Goal: Task Accomplishment & Management: Use online tool/utility

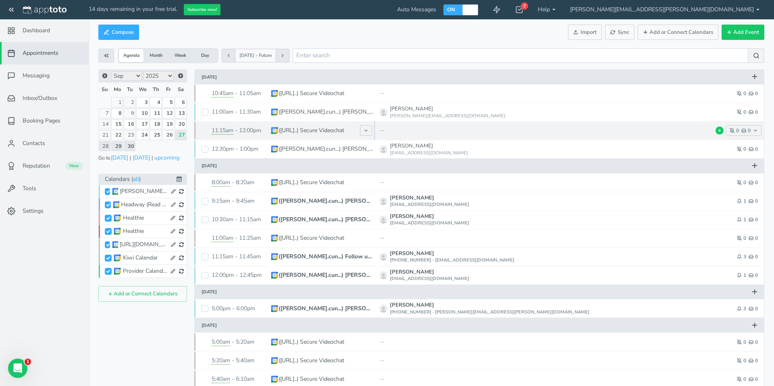
scroll to position [4, 0]
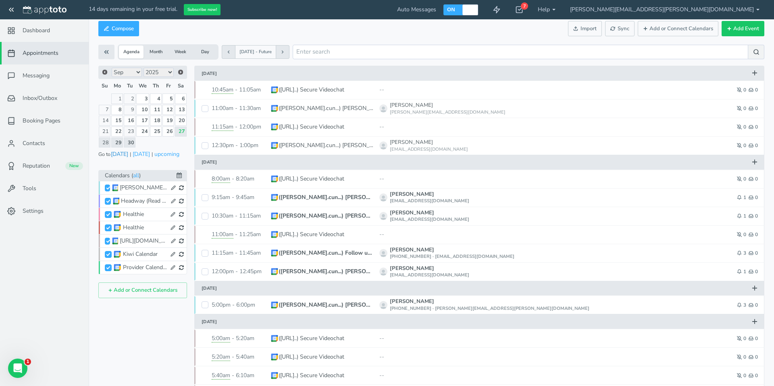
click at [123, 155] on button "[DATE]" at bounding box center [119, 154] width 18 height 8
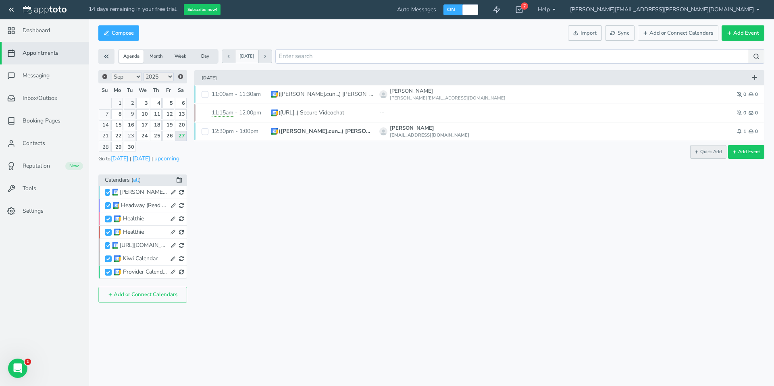
click at [703, 152] on button "Quick Add" at bounding box center [708, 152] width 36 height 14
click at [405, 153] on input "text" at bounding box center [556, 150] width 342 height 14
type input "9105362273"
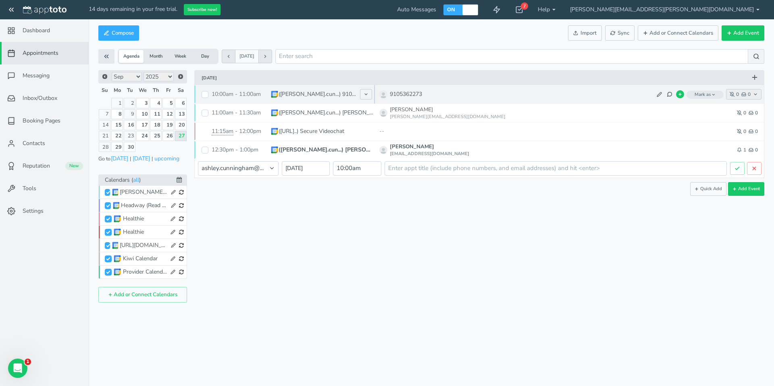
click at [757, 95] on icon "button" at bounding box center [755, 94] width 5 height 5
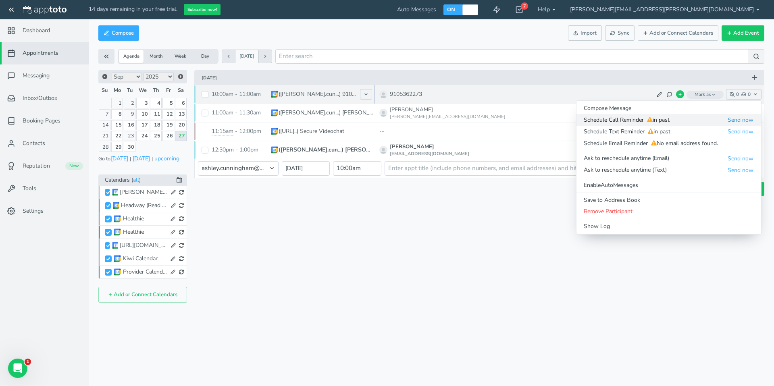
click at [740, 118] on button "Send now" at bounding box center [740, 120] width 27 height 8
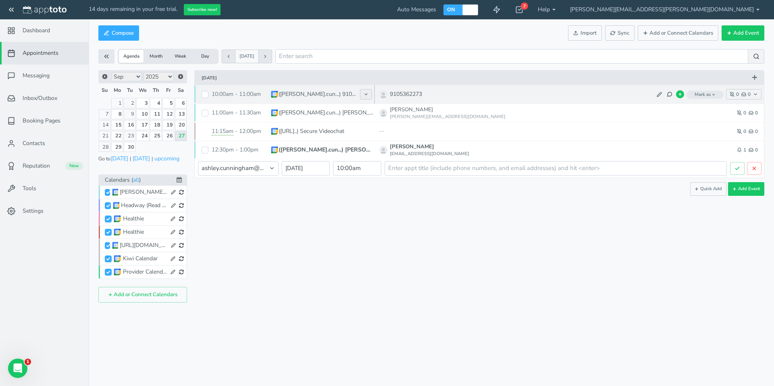
click at [366, 95] on icon at bounding box center [366, 94] width 5 height 5
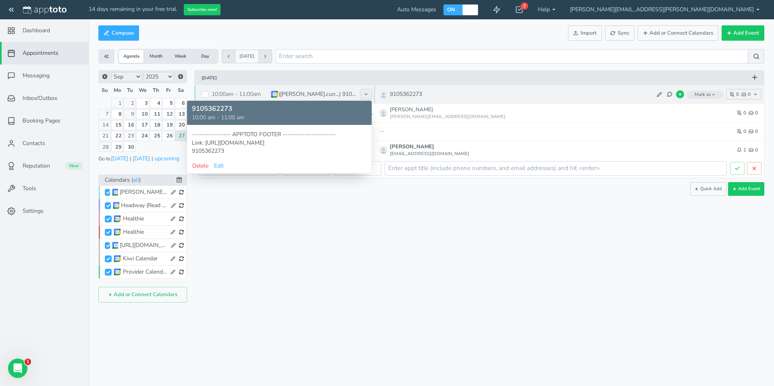
click at [366, 95] on icon at bounding box center [366, 94] width 5 height 5
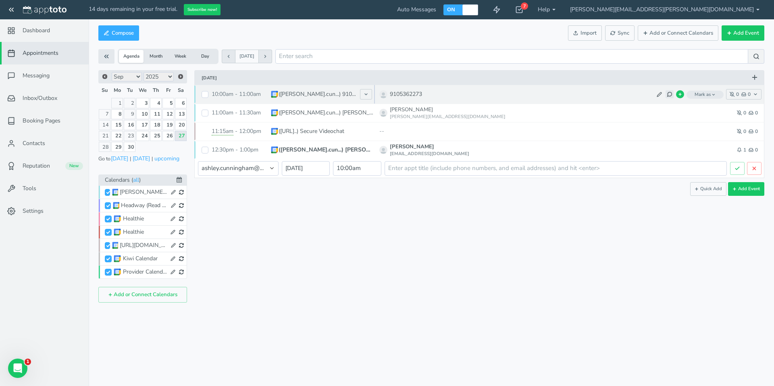
click at [670, 96] on use at bounding box center [670, 94] width 4 height 4
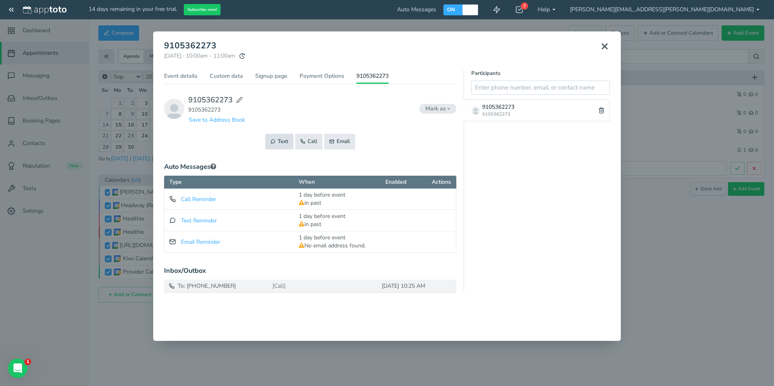
click at [282, 144] on button "Text" at bounding box center [279, 142] width 28 height 16
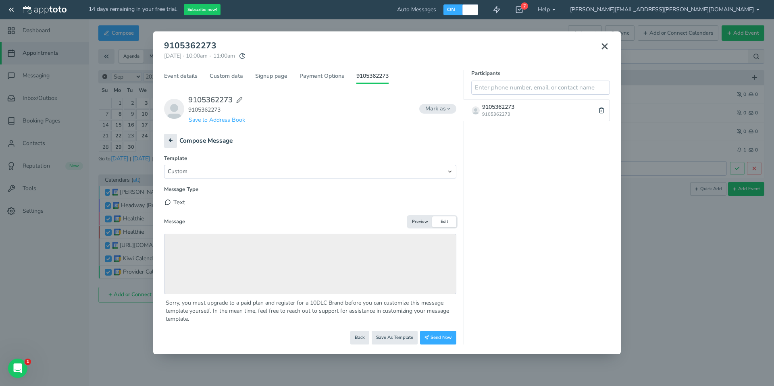
click at [177, 205] on div "Text" at bounding box center [310, 203] width 292 height 14
click at [269, 172] on select "Custom Ask to reschedule anytime (Text) Ask to reschedule next week (Text) Basi…" at bounding box center [310, 172] width 292 height 14
select select "string:ask_to_reschedule_anytime_sms"
click at [164, 165] on select "Custom Ask to reschedule anytime (Text) Ask to reschedule next week (Text) Basi…" at bounding box center [310, 172] width 292 height 14
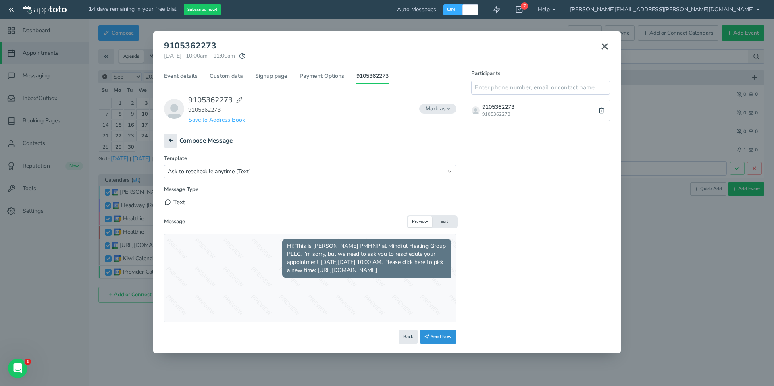
click at [446, 338] on button "Send Now" at bounding box center [438, 337] width 36 height 14
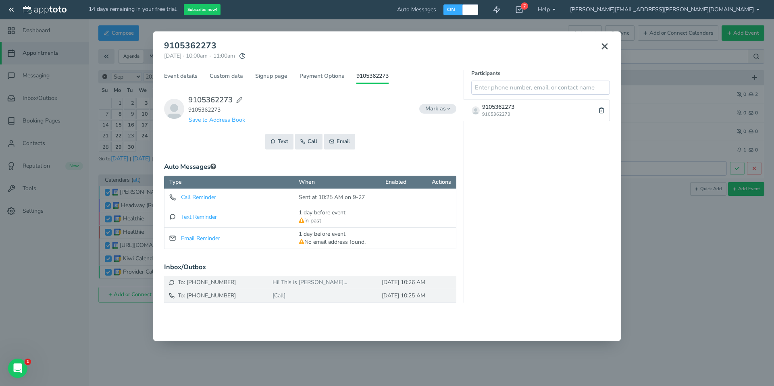
click at [606, 44] on use at bounding box center [604, 46] width 5 height 5
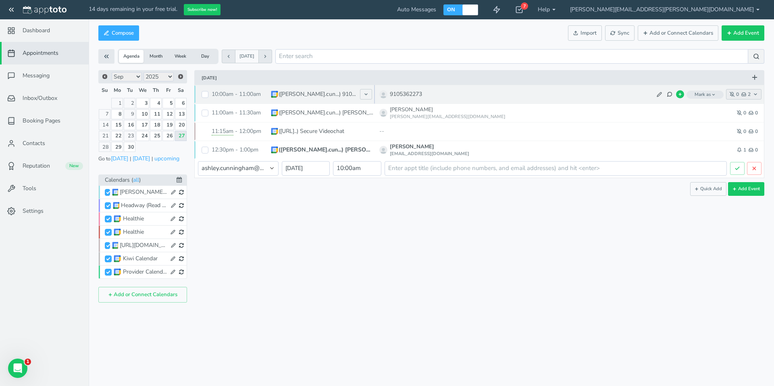
click at [756, 94] on icon "button" at bounding box center [755, 94] width 5 height 5
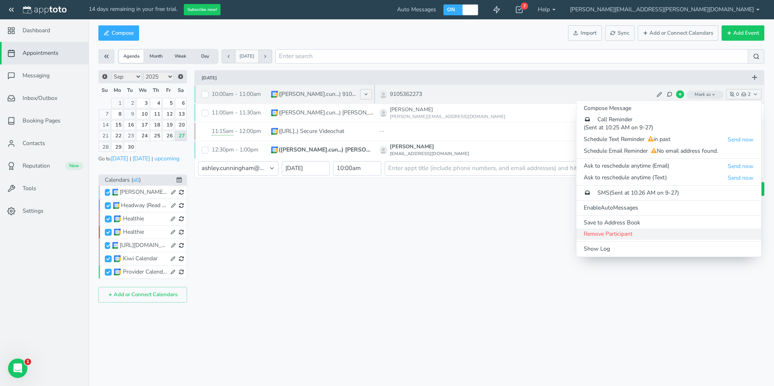
click at [662, 239] on link "Remove Participant" at bounding box center [669, 234] width 185 height 11
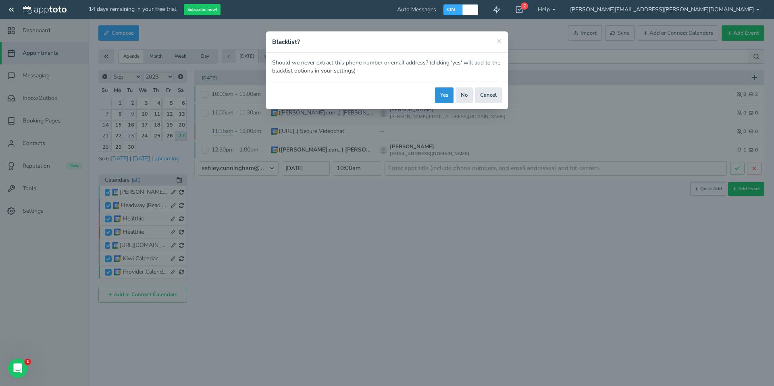
click at [442, 94] on button "Yes" at bounding box center [444, 95] width 19 height 16
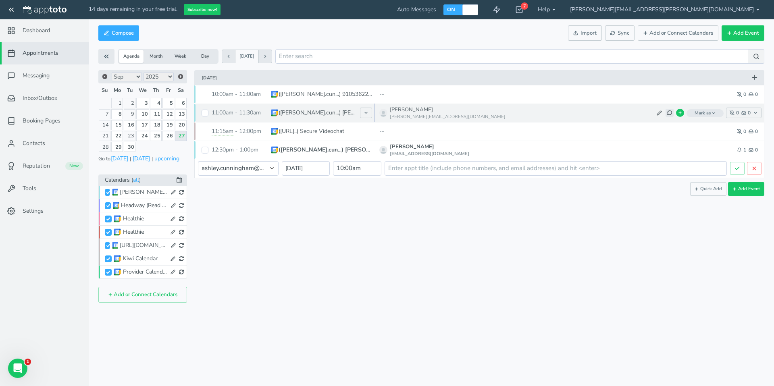
click at [669, 116] on button at bounding box center [670, 113] width 8 height 8
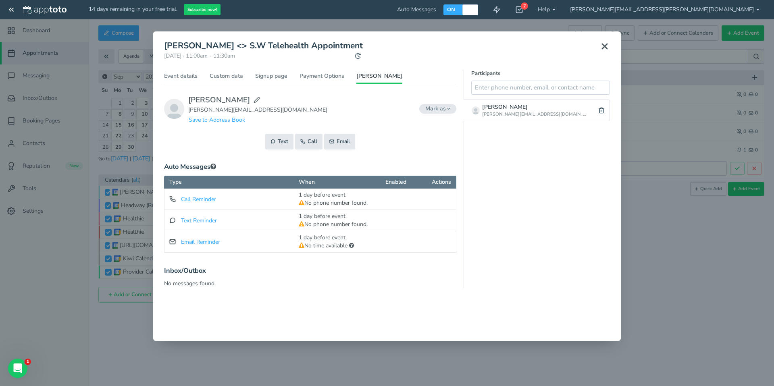
click at [607, 42] on icon at bounding box center [605, 47] width 10 height 10
